Goal: Find specific page/section: Find specific page/section

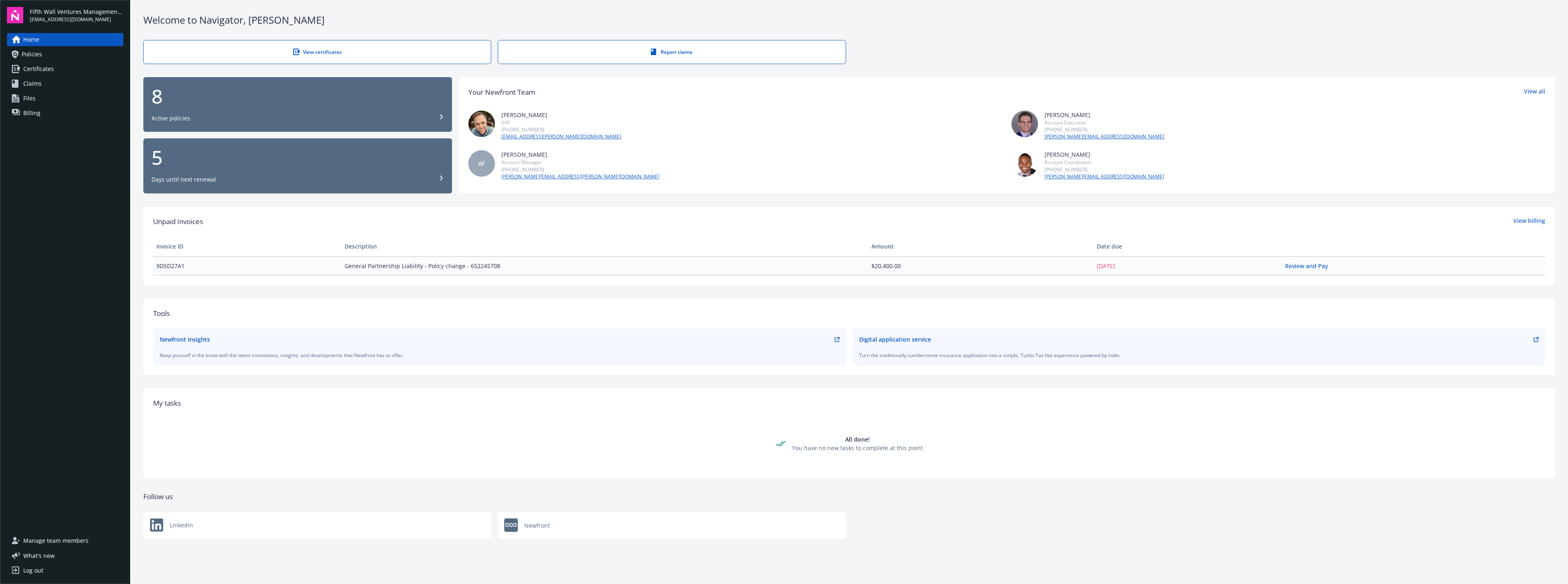
click at [158, 96] on div "8" at bounding box center [298, 96] width 293 height 20
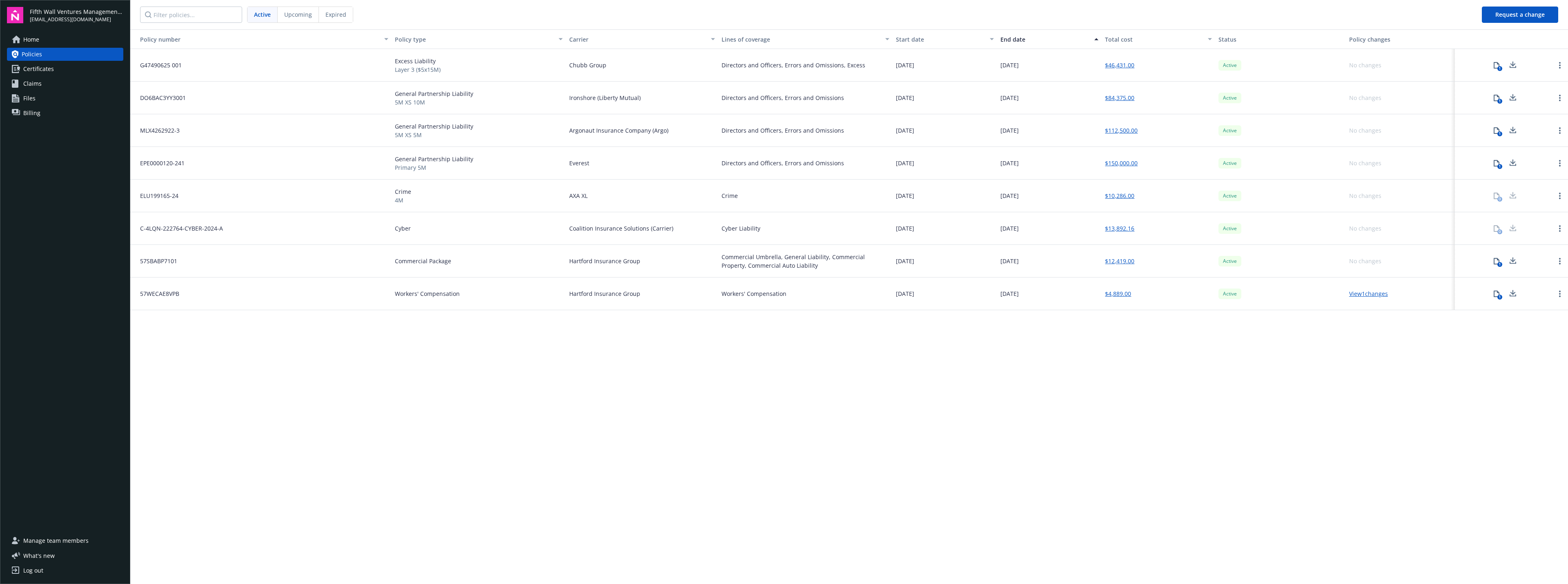
click at [295, 16] on span "Upcoming" at bounding box center [298, 15] width 28 height 9
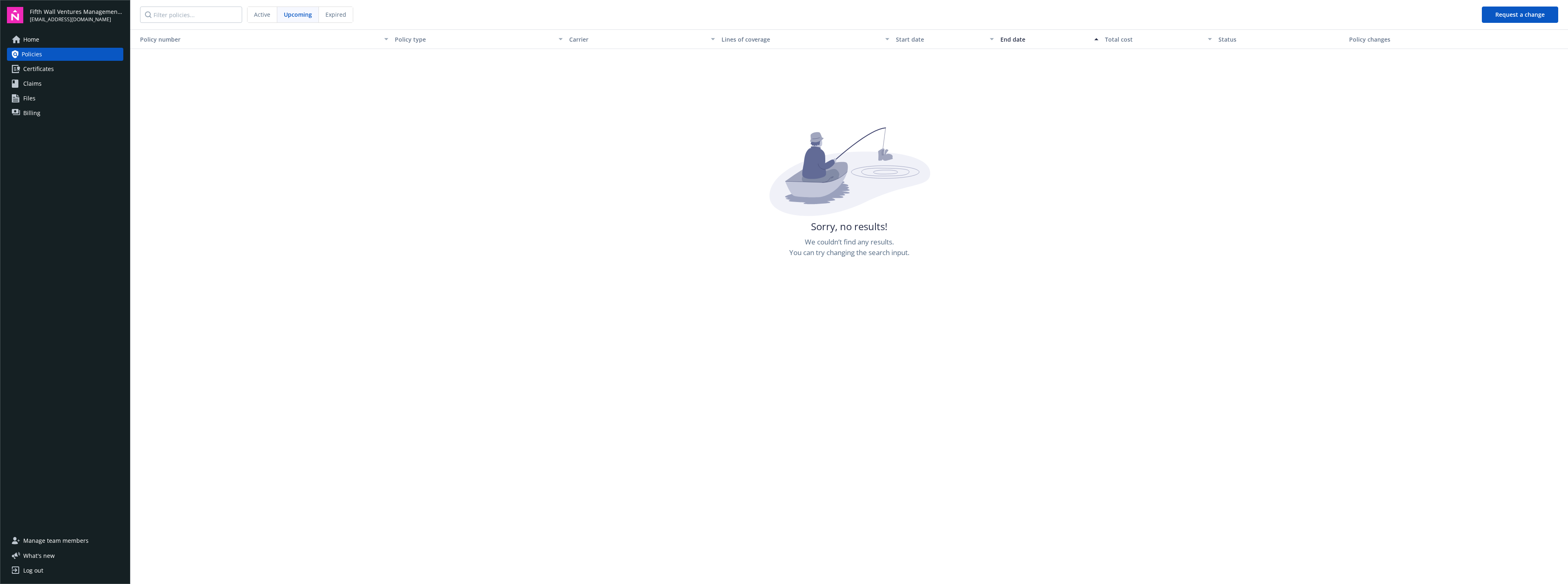
click at [259, 16] on span "Active" at bounding box center [262, 15] width 16 height 9
